Goal: Check status: Check status

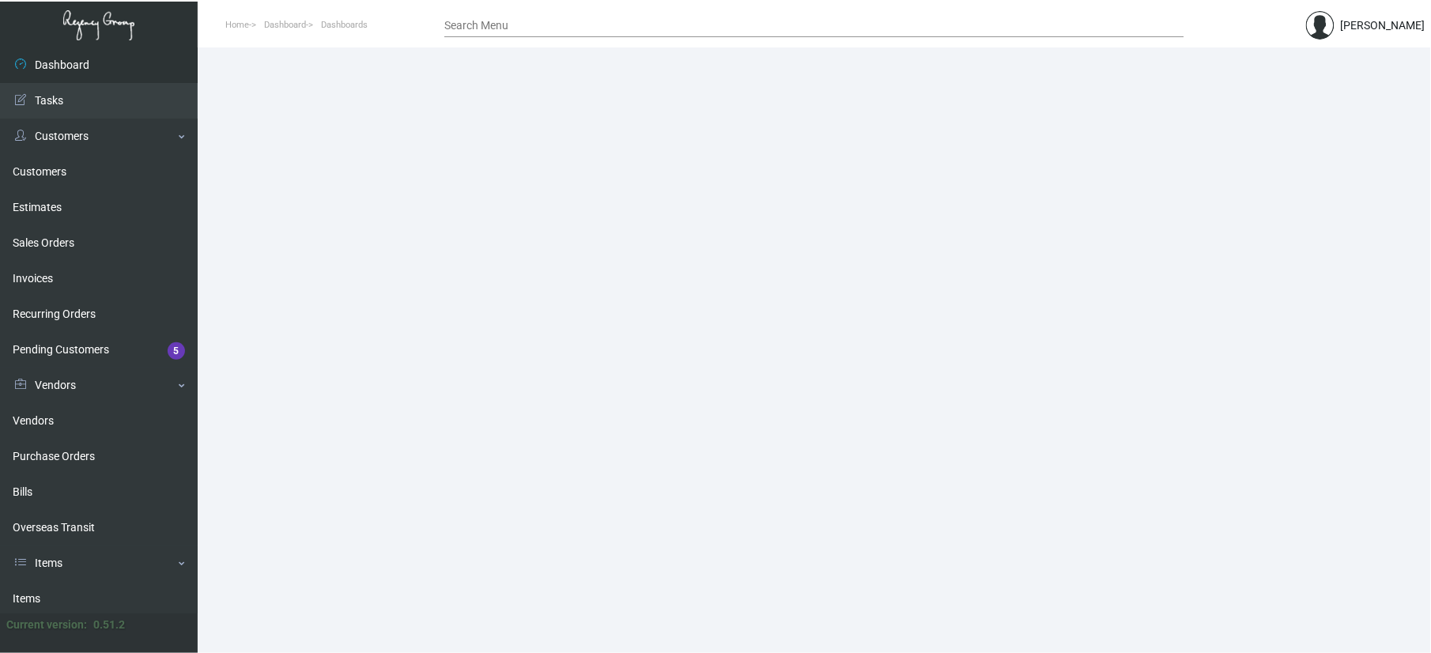
drag, startPoint x: 42, startPoint y: 585, endPoint x: 257, endPoint y: 402, distance: 282.6
click at [42, 585] on link "Items" at bounding box center [99, 599] width 198 height 36
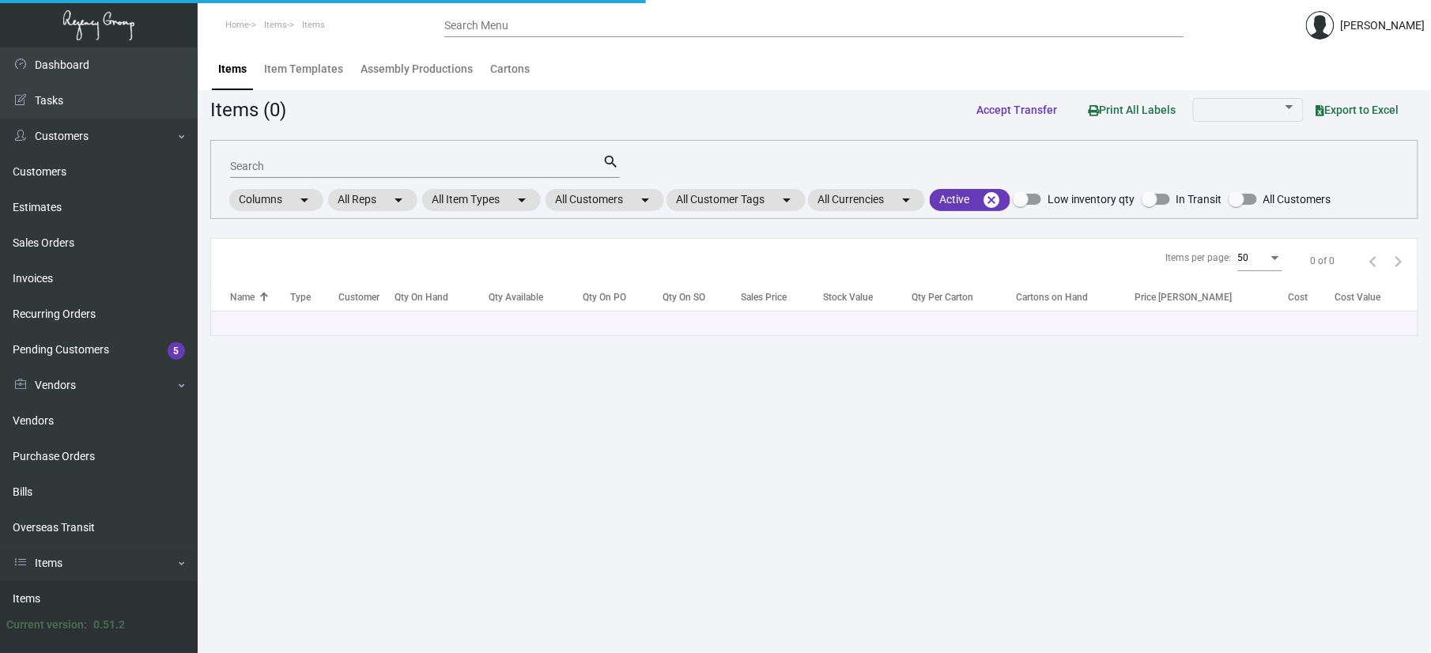
click at [321, 161] on input "Search" at bounding box center [416, 166] width 373 height 13
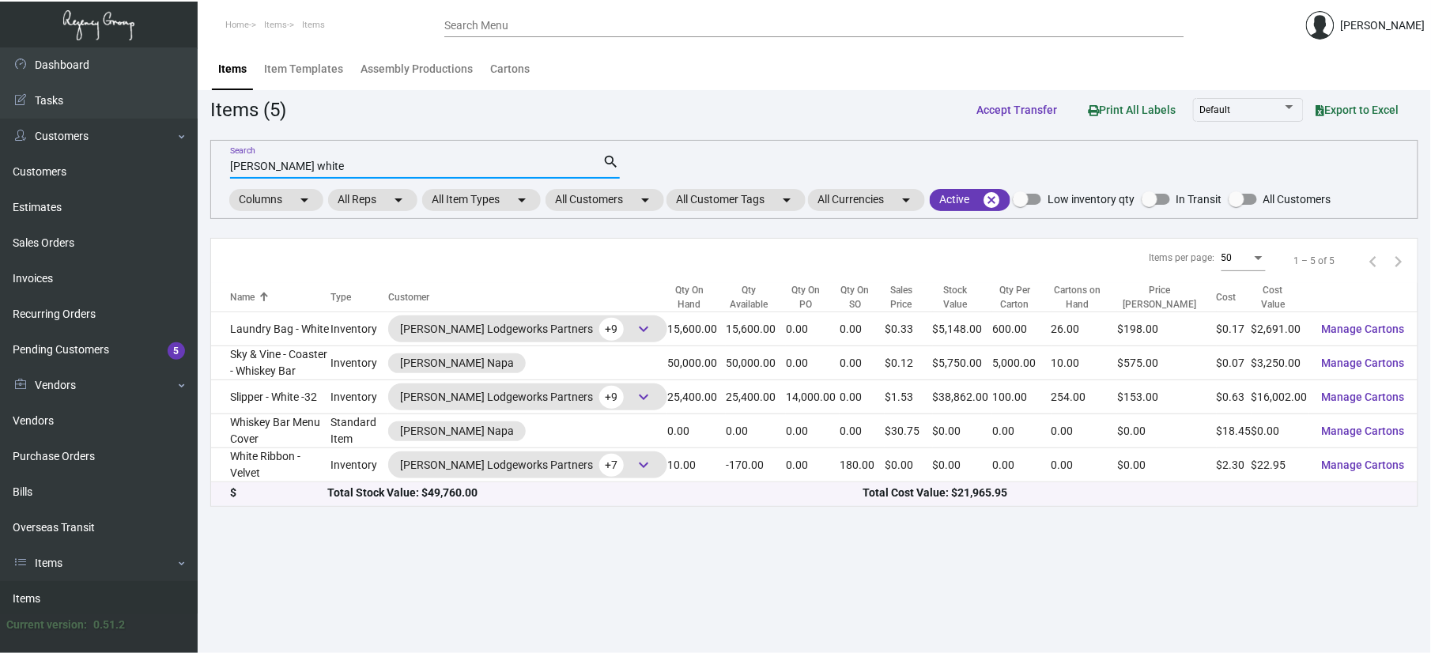
type input "[PERSON_NAME] white"
drag, startPoint x: 73, startPoint y: 455, endPoint x: 127, endPoint y: 394, distance: 82.3
click at [73, 455] on link "Purchase Orders" at bounding box center [99, 457] width 198 height 36
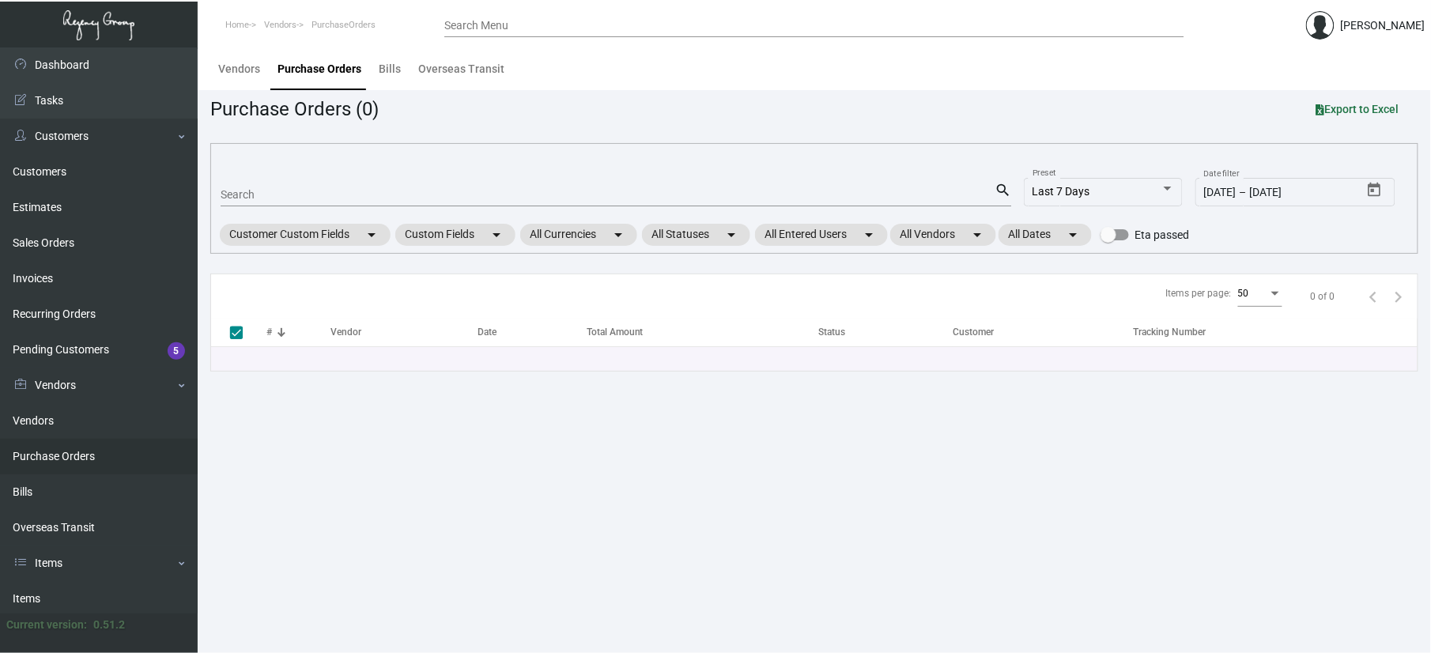
click at [310, 183] on div "Search" at bounding box center [608, 194] width 774 height 25
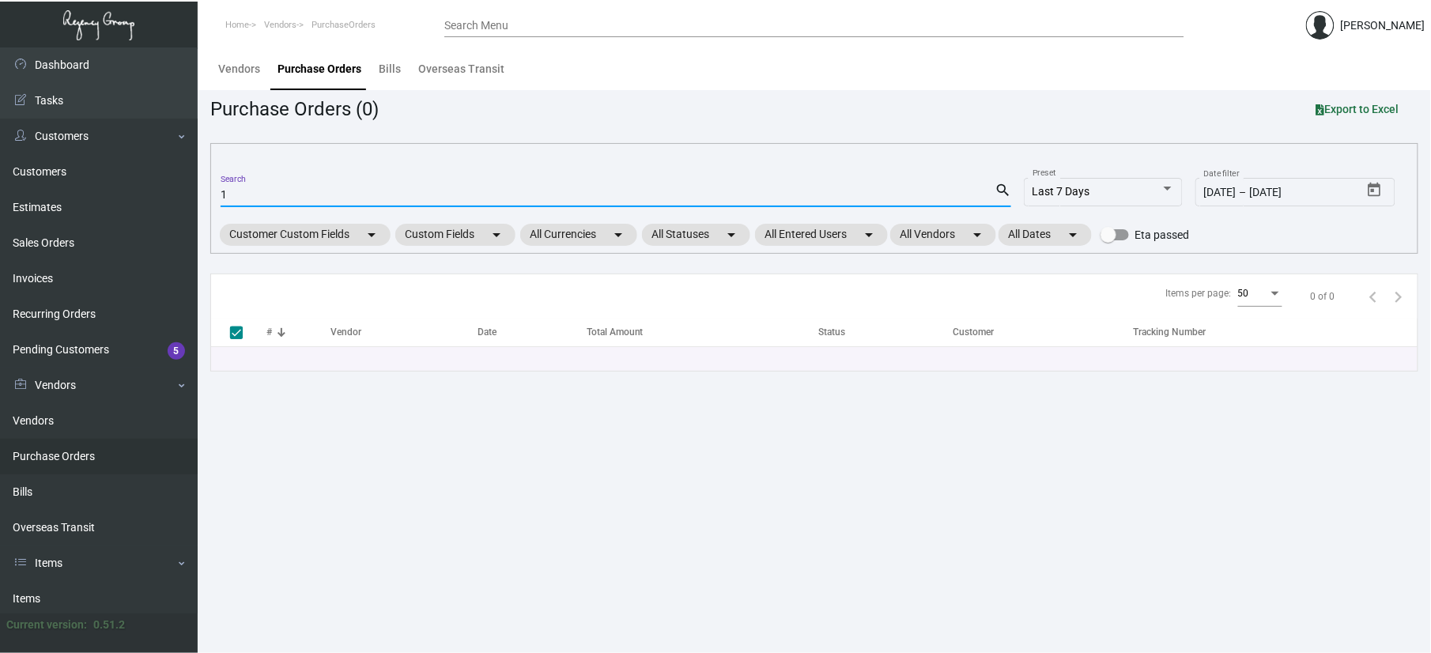
type input "10"
checkbox input "false"
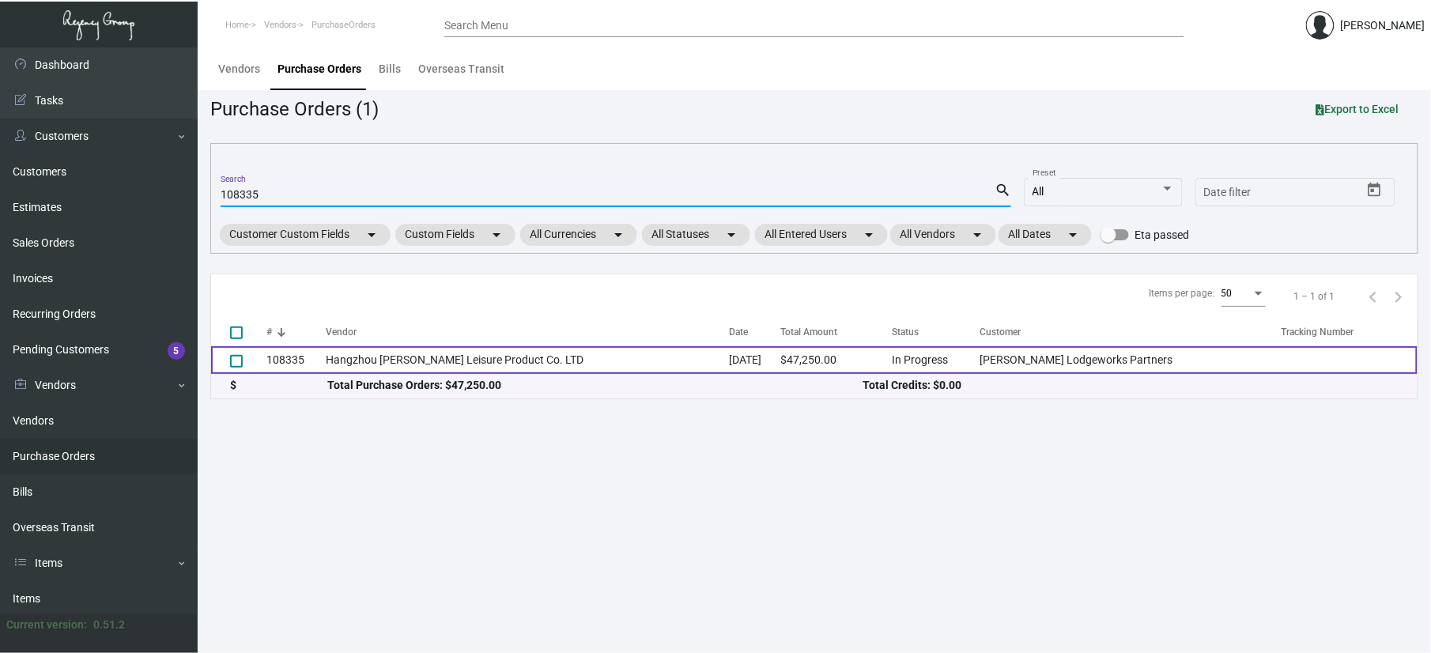
type input "108335"
click at [579, 351] on td "Hangzhou [PERSON_NAME] Leisure Product Co. LTD" at bounding box center [527, 360] width 403 height 28
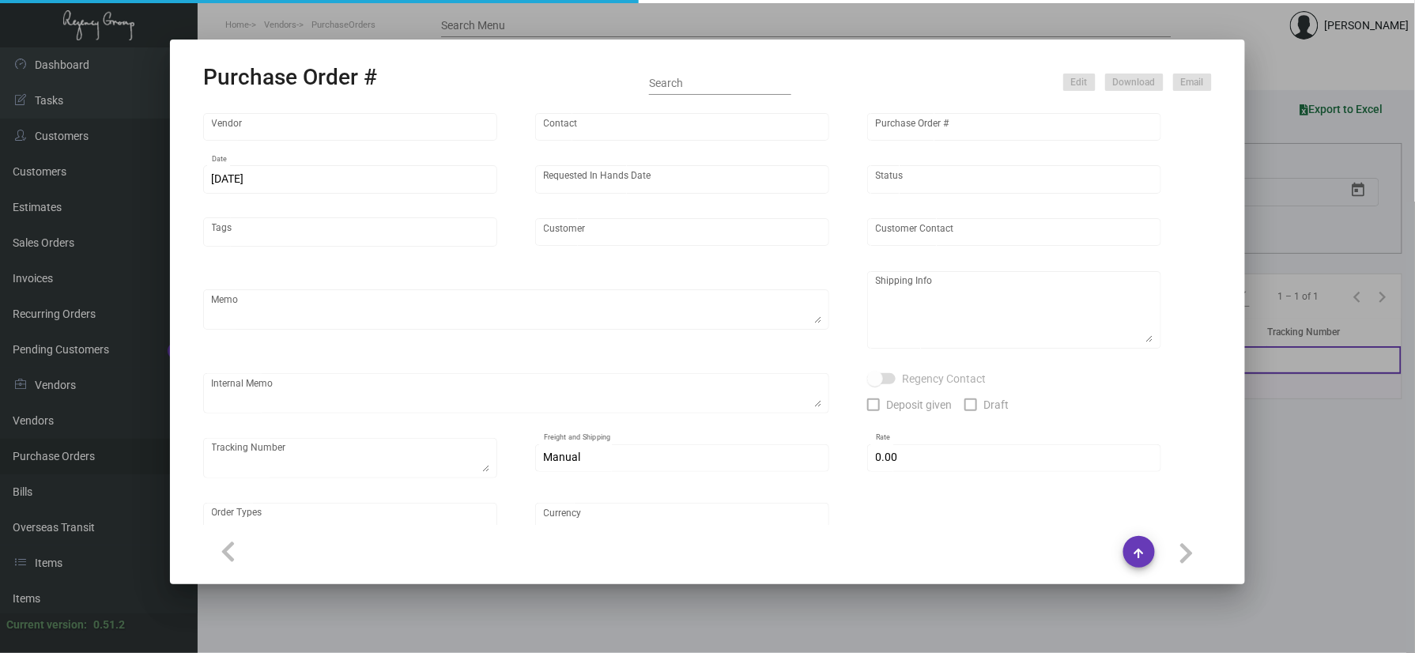
type input "Hangzhou [PERSON_NAME] Leisure Product Co. LTD"
type input "[PERSON_NAME]"
type input "108335"
type input "[DATE]"
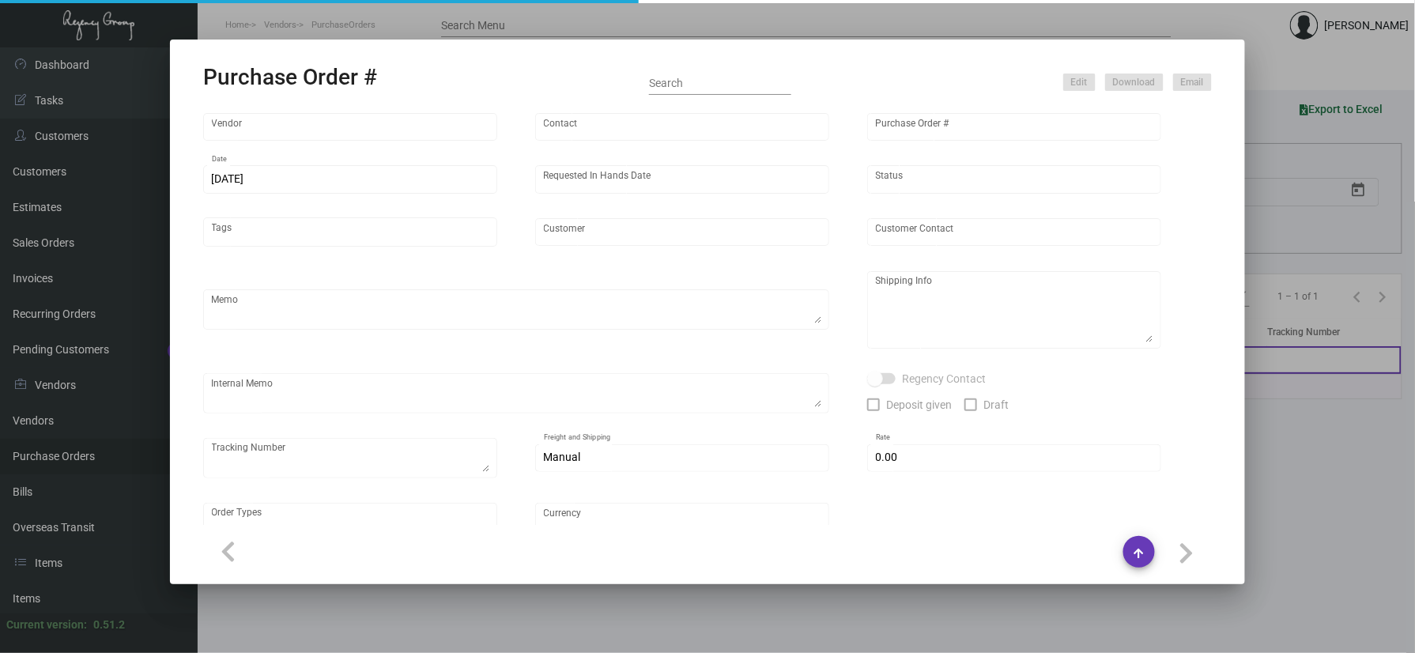
type input "[PERSON_NAME] Lodgeworks Partners"
type textarea "10K per color for the first batch, rest pending shipping instruction"
type textarea "Regency Group NJ - [PERSON_NAME] [STREET_ADDRESS]"
checkbox input "true"
type input "$ 0.00"
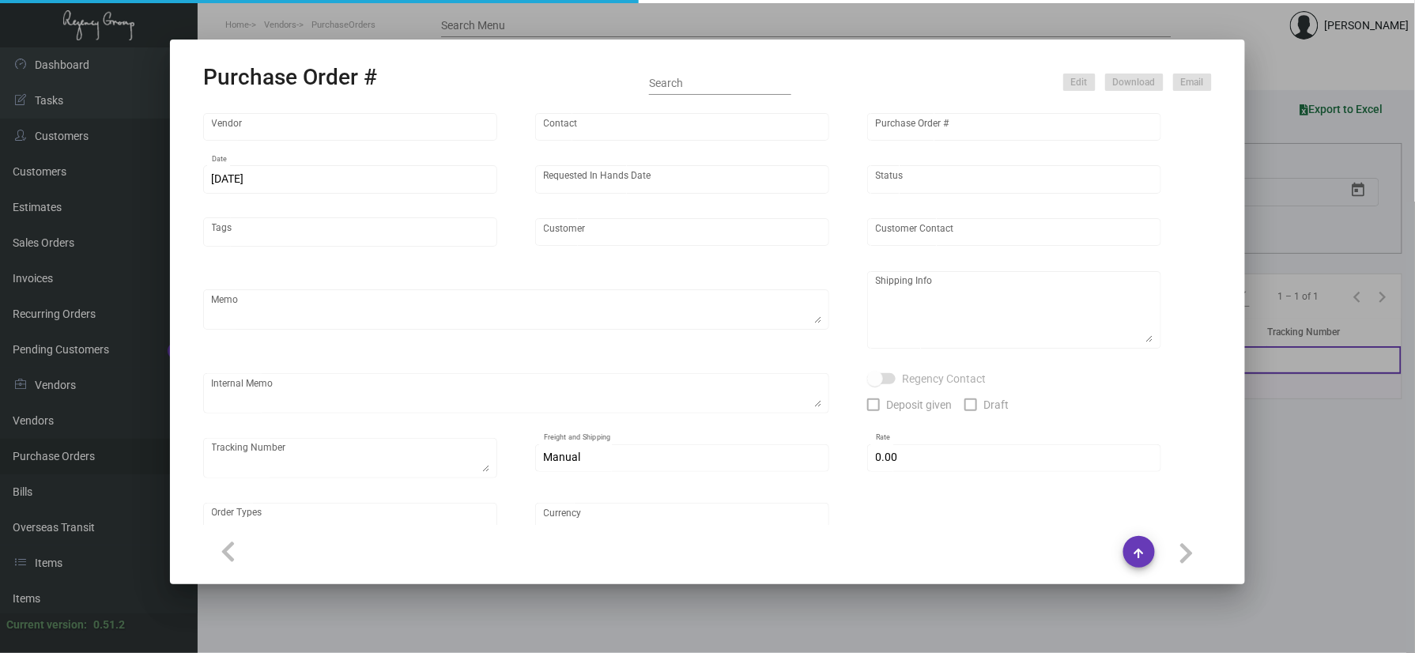
type input "United States Dollar $"
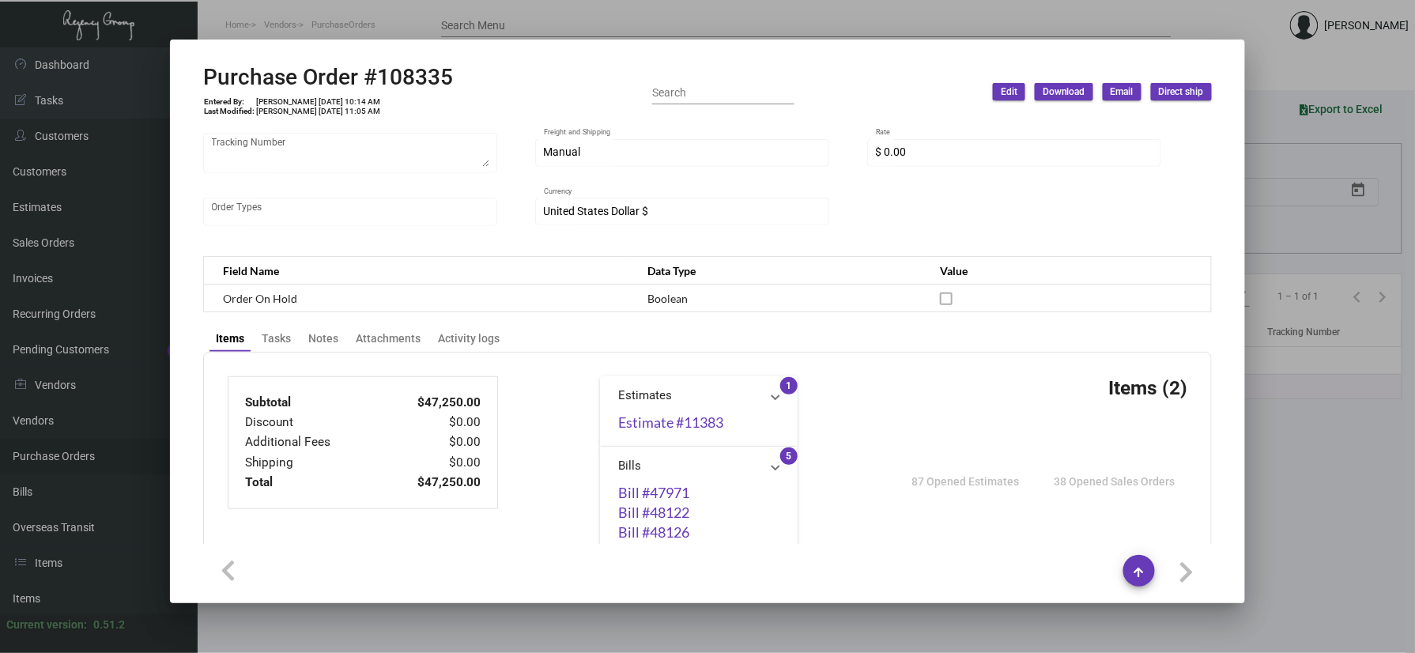
scroll to position [430, 0]
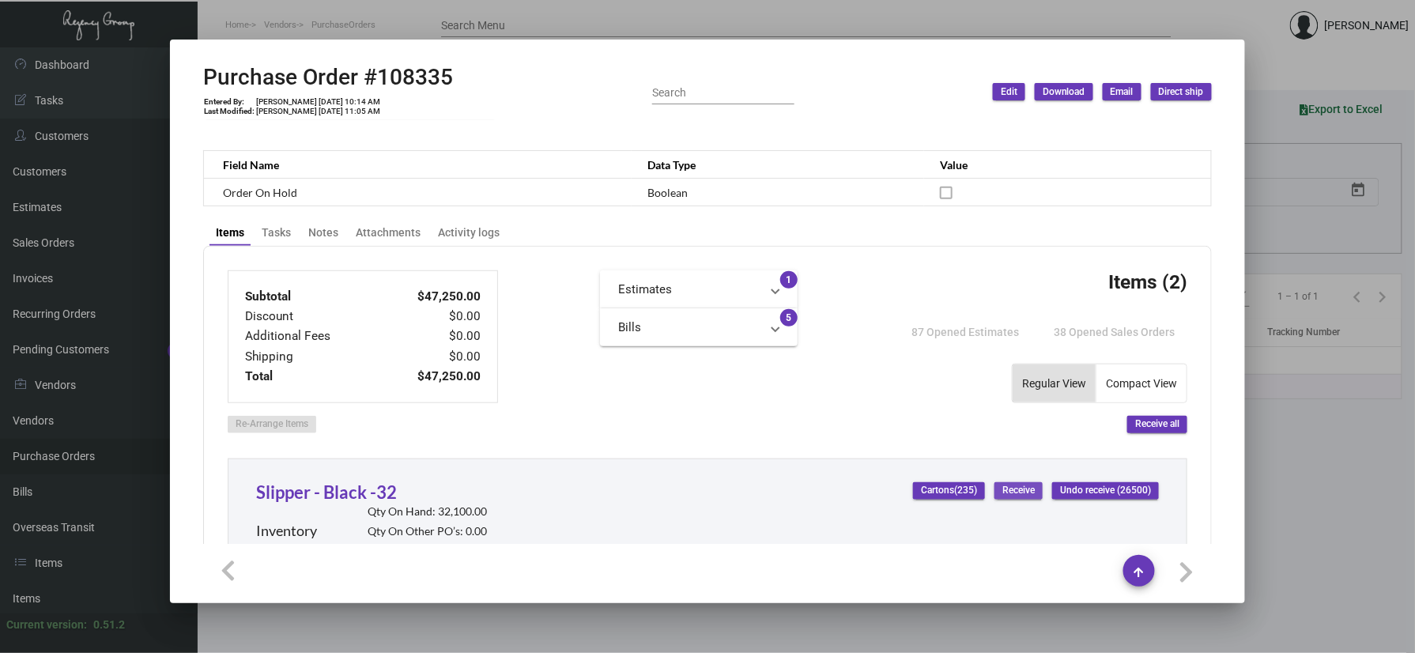
click at [1018, 489] on span "Receive" at bounding box center [1018, 490] width 32 height 13
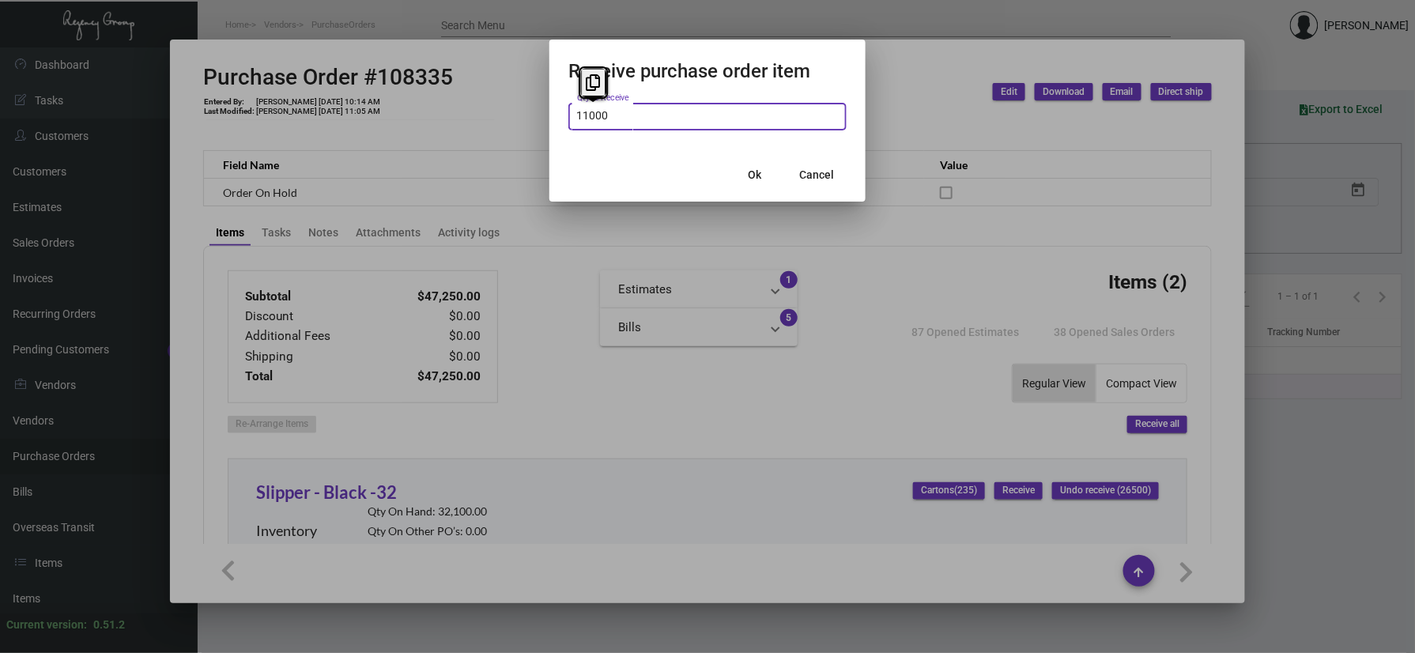
type input "11,000"
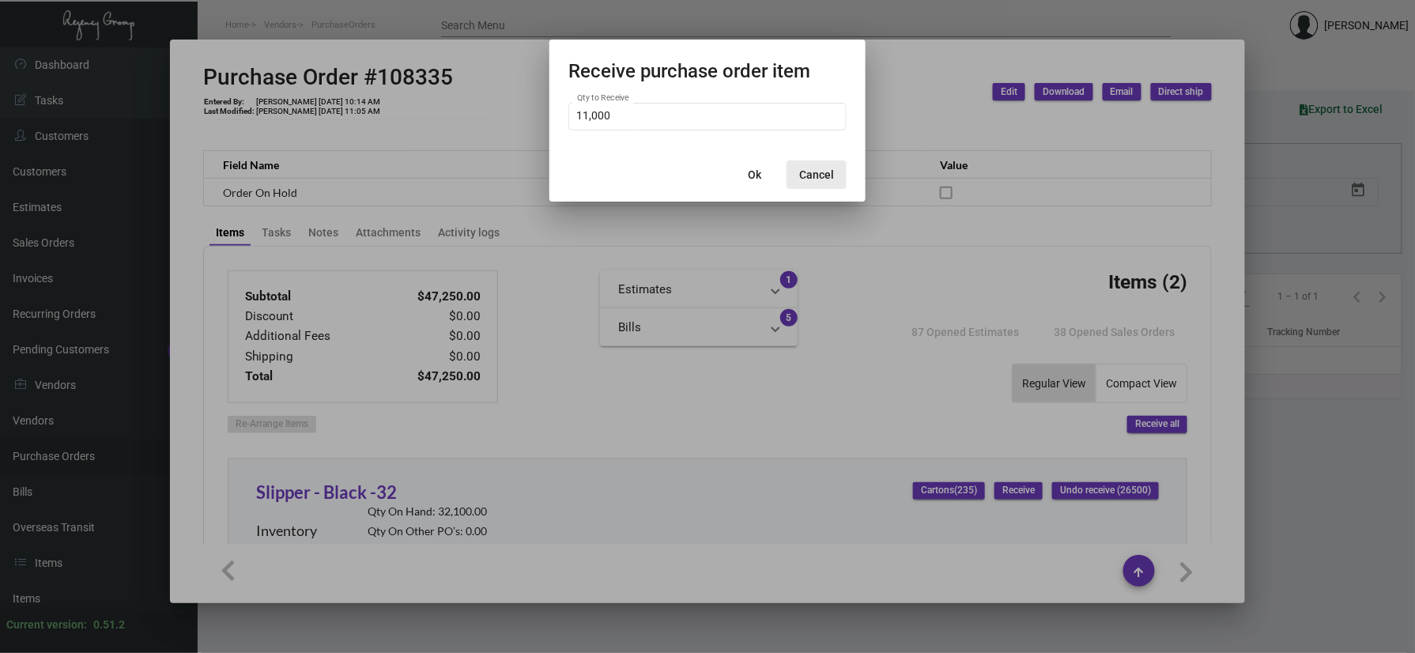
click at [821, 164] on button "Cancel" at bounding box center [817, 174] width 60 height 28
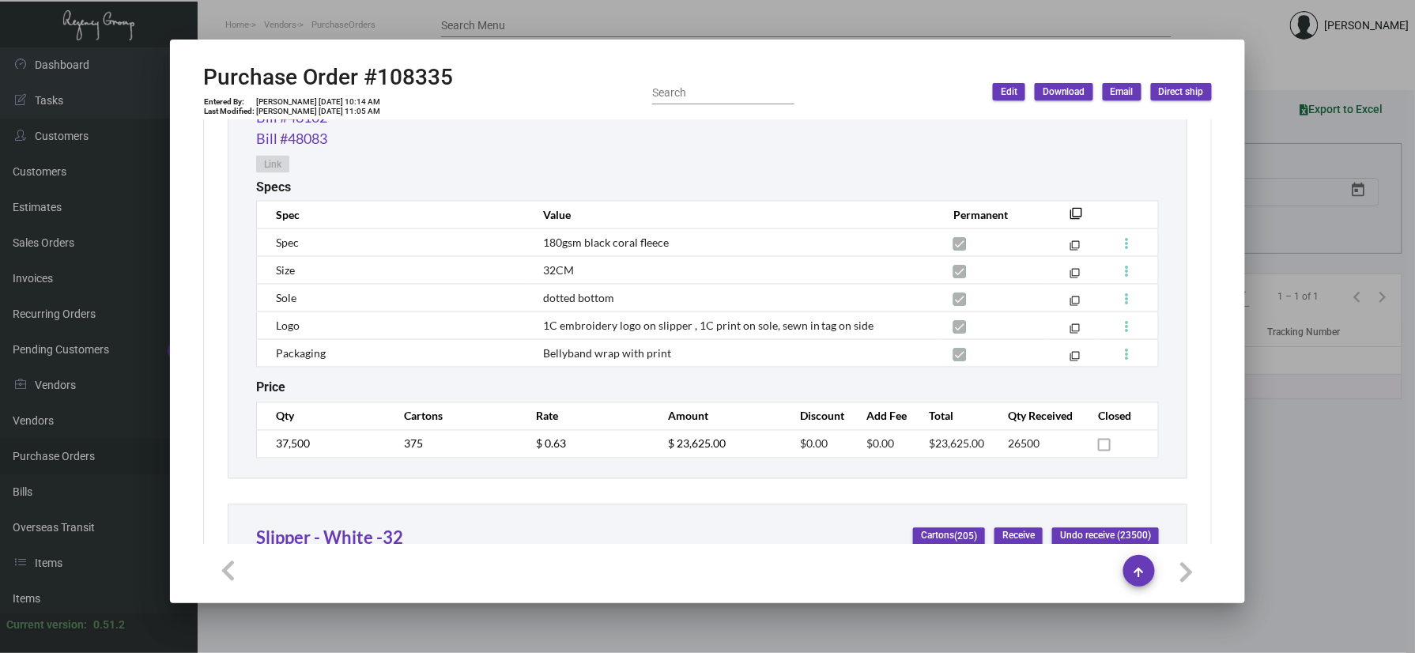
scroll to position [1062, 0]
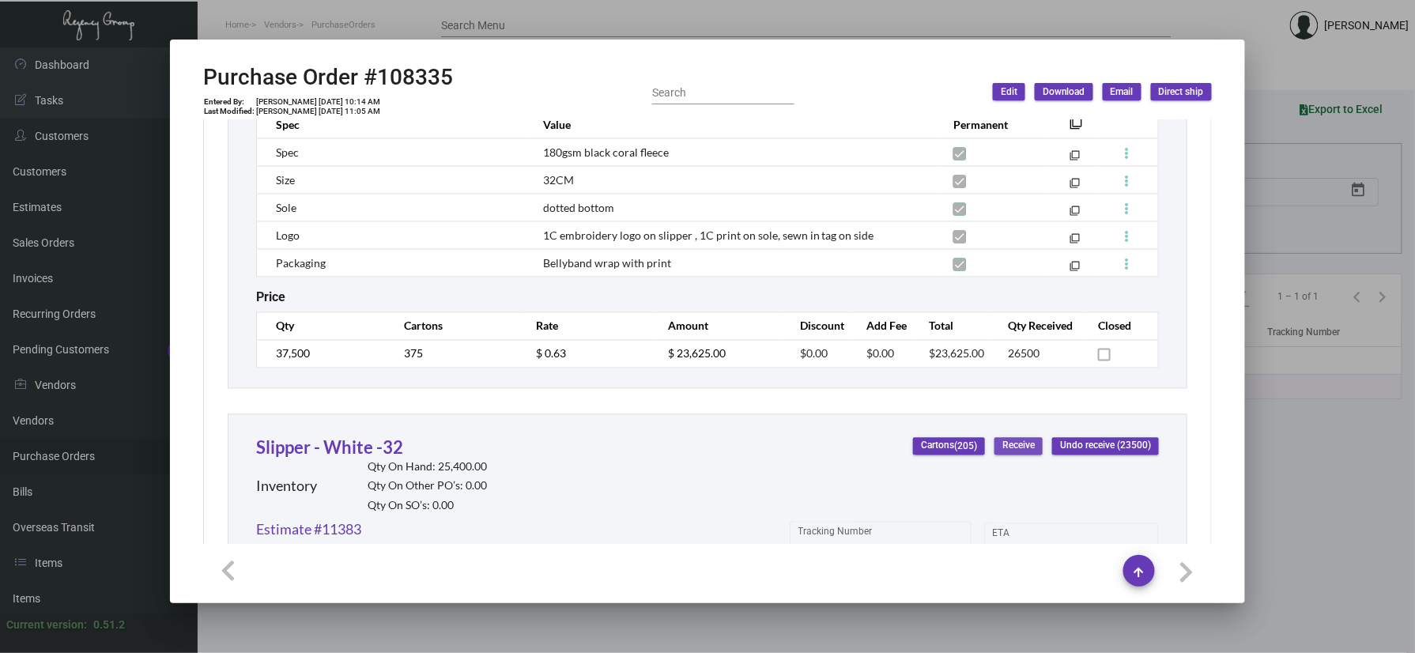
click at [1002, 450] on span "Receive" at bounding box center [1018, 446] width 32 height 13
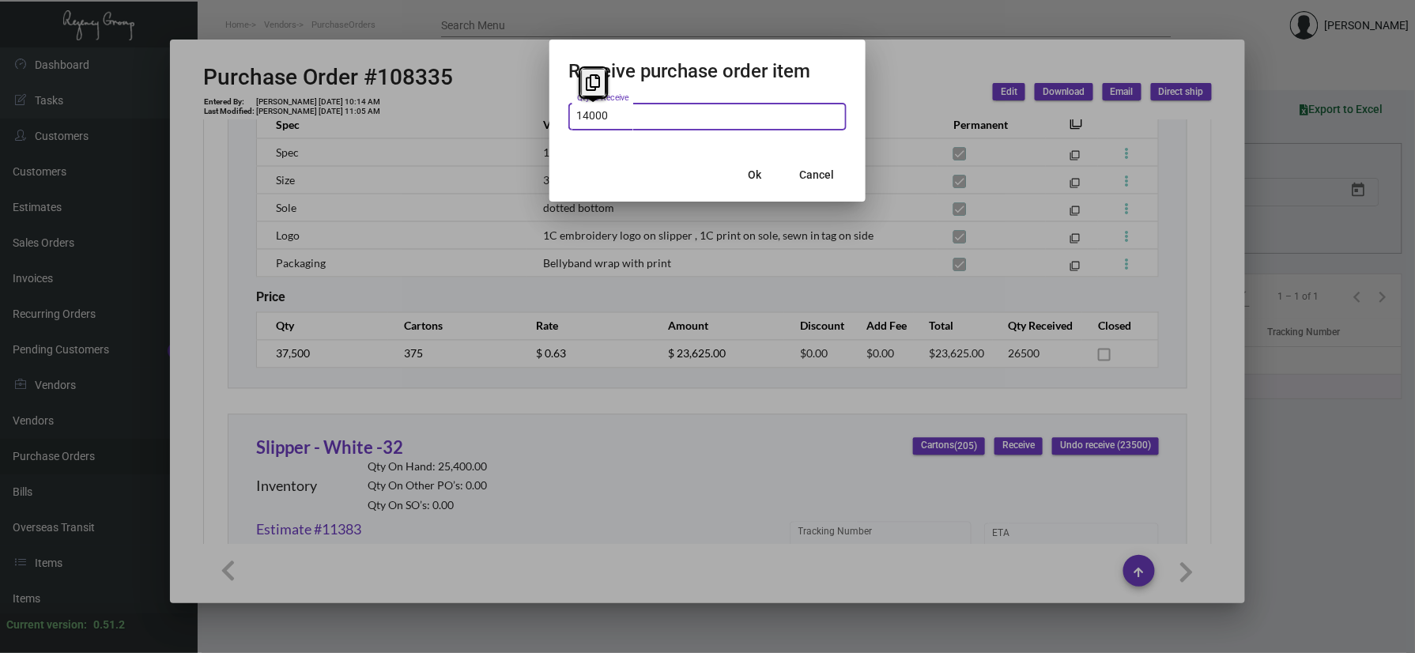
type input "14,000"
click at [833, 163] on button "Cancel" at bounding box center [817, 174] width 60 height 28
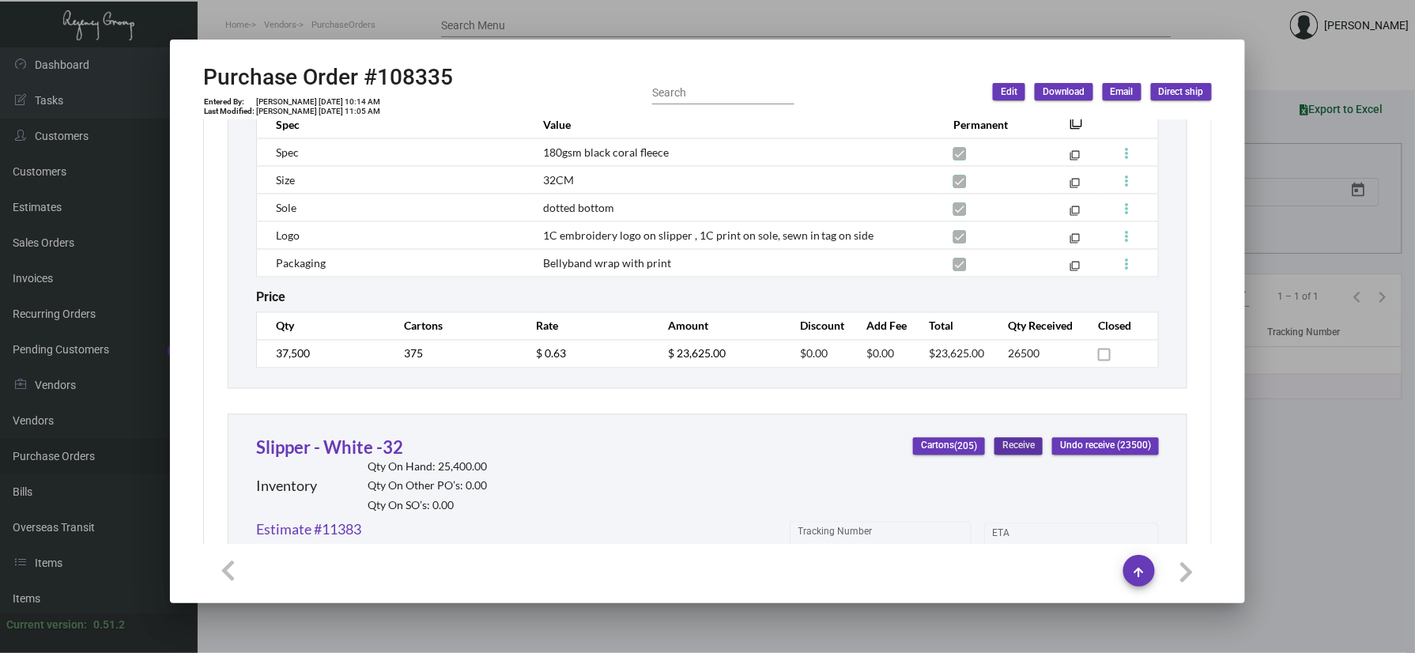
click at [443, 32] on div at bounding box center [707, 326] width 1415 height 653
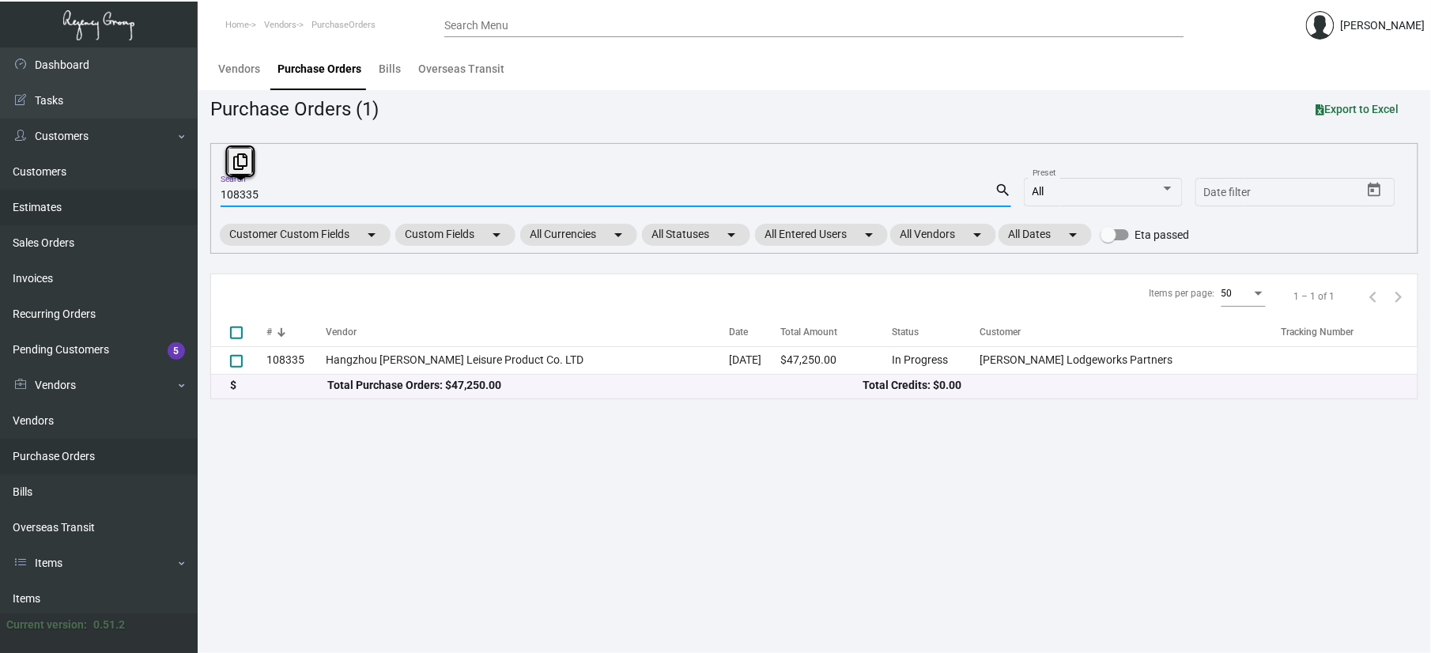
drag, startPoint x: 291, startPoint y: 200, endPoint x: 168, endPoint y: 200, distance: 122.5
click at [168, 200] on div "Dashboard Dashboard Tasks Customers Customers Estimates Sales Orders Invoices R…" at bounding box center [715, 350] width 1431 height 606
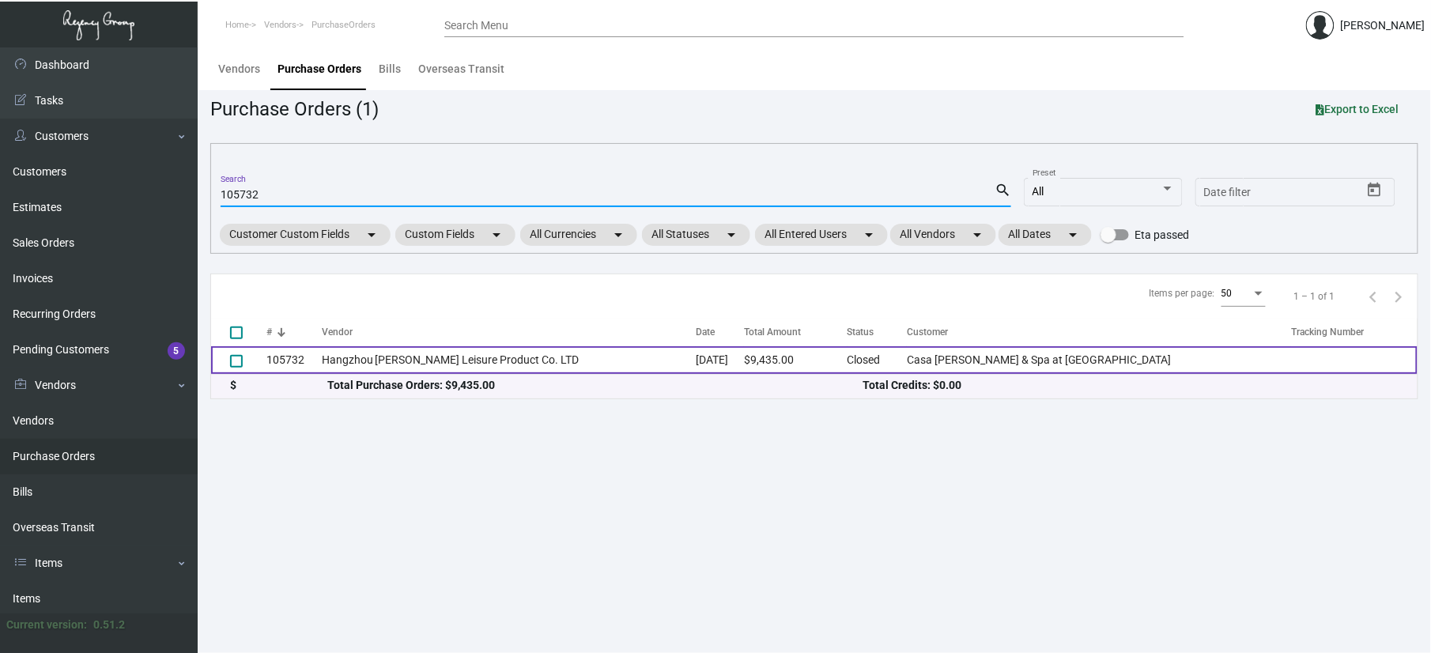
type input "105732"
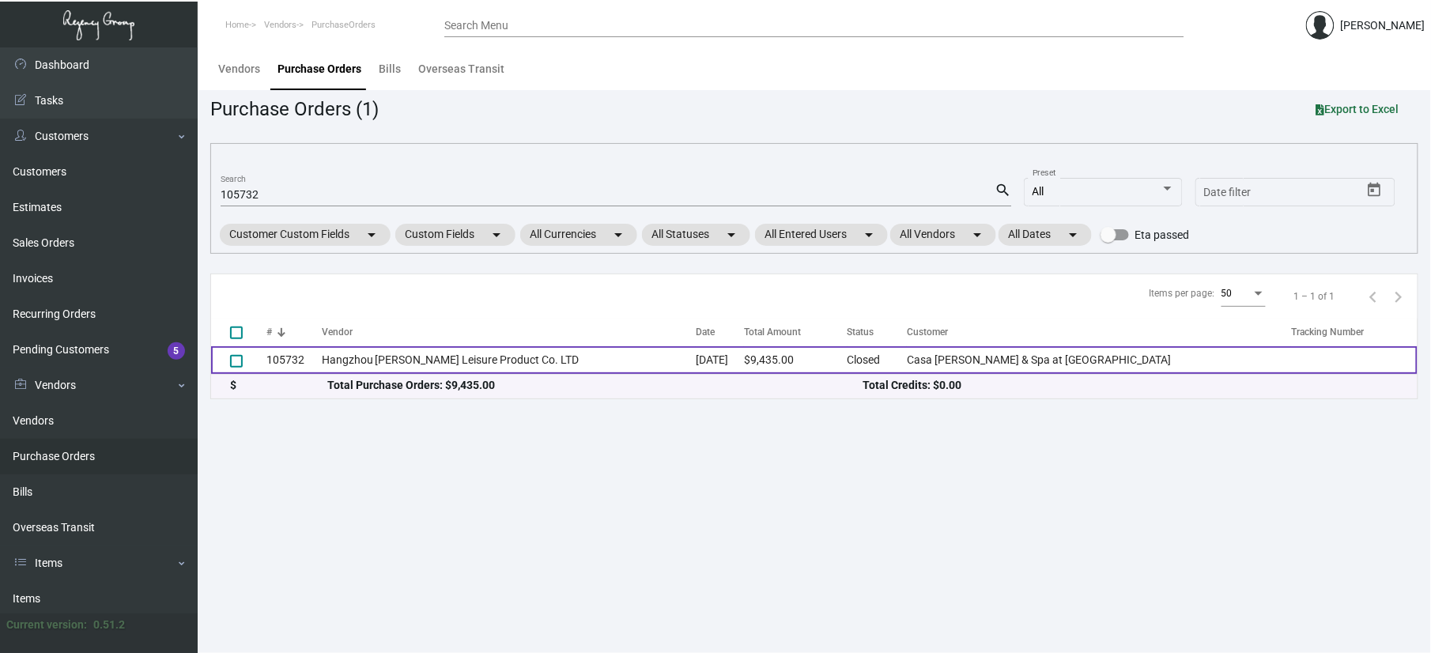
click at [615, 351] on td "Hangzhou [PERSON_NAME] Leisure Product Co. LTD" at bounding box center [509, 360] width 374 height 28
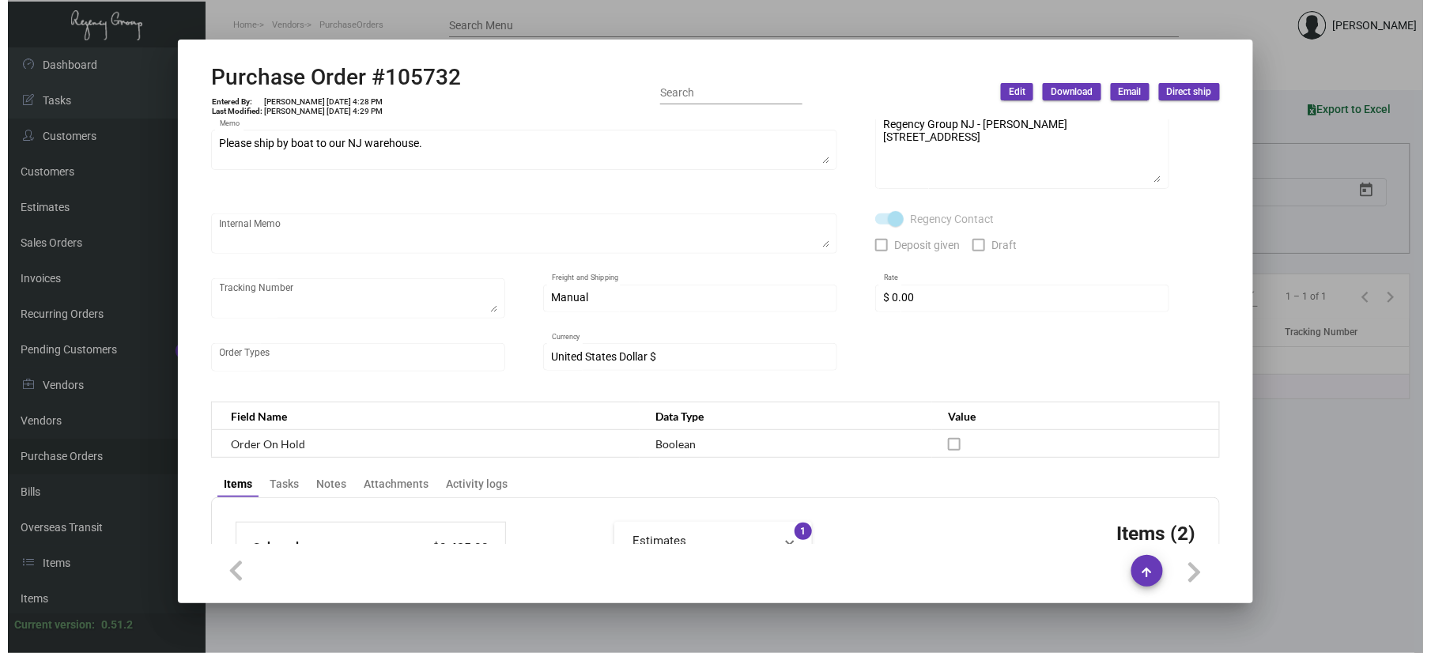
scroll to position [0, 0]
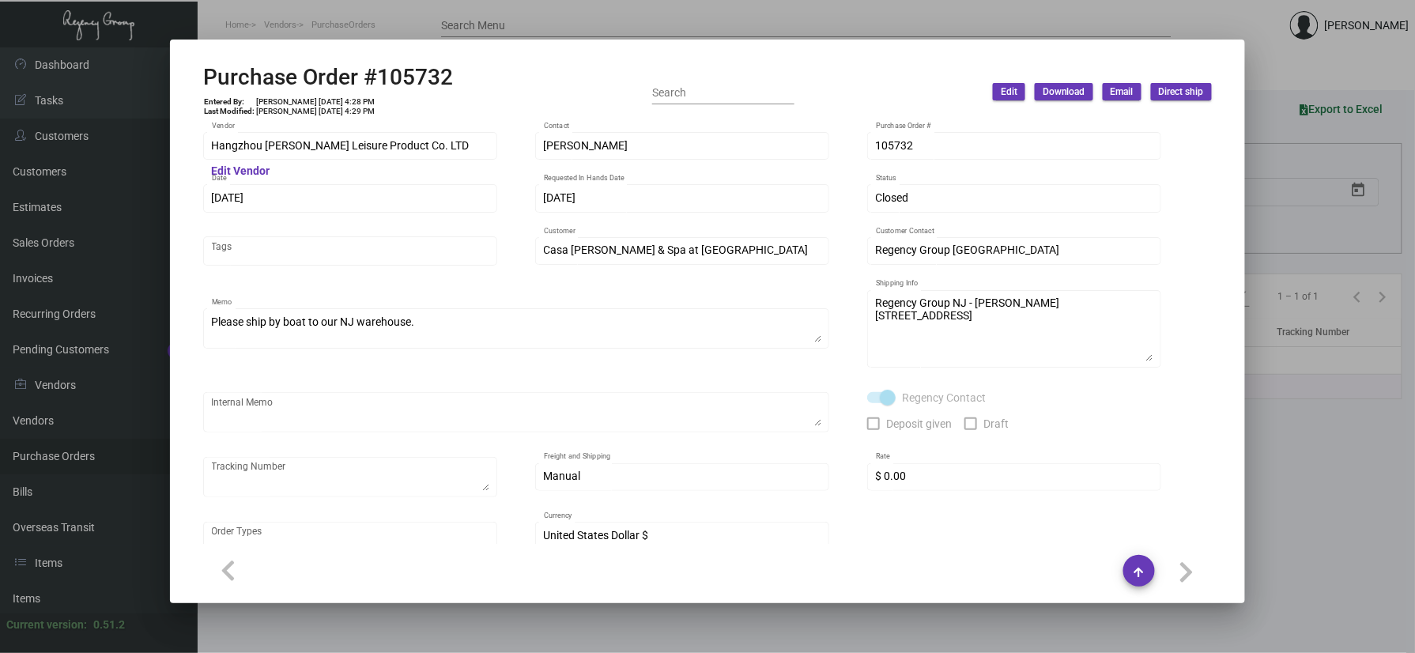
click at [421, 29] on div at bounding box center [707, 326] width 1415 height 653
